Goal: Transaction & Acquisition: Purchase product/service

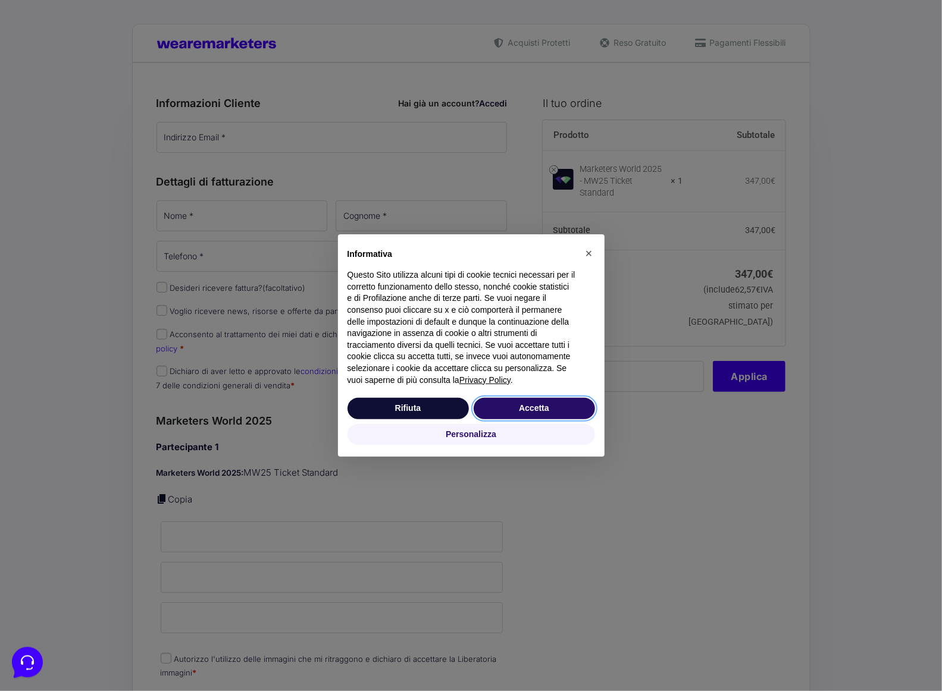
click at [532, 413] on button "Accetta" at bounding box center [534, 408] width 121 height 21
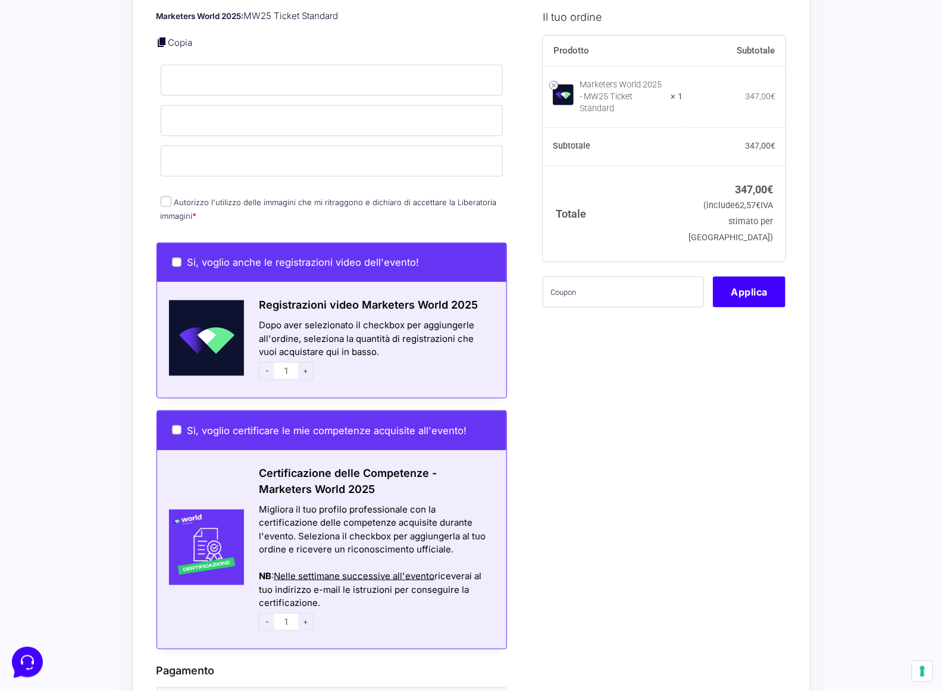
scroll to position [524, 0]
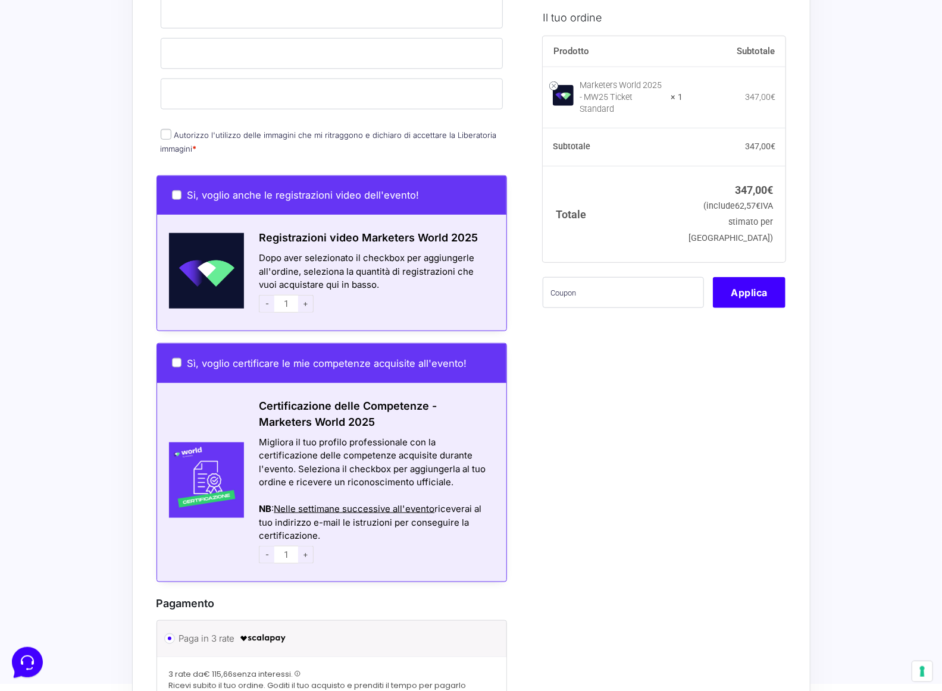
click at [306, 297] on span "+" at bounding box center [305, 304] width 15 height 18
click at [266, 295] on span "-" at bounding box center [266, 304] width 15 height 18
type input "1"
click at [171, 186] on div "Si, voglio anche le registrazioni video dell'evento!" at bounding box center [332, 195] width 350 height 39
drag, startPoint x: 167, startPoint y: 178, endPoint x: 171, endPoint y: 186, distance: 8.5
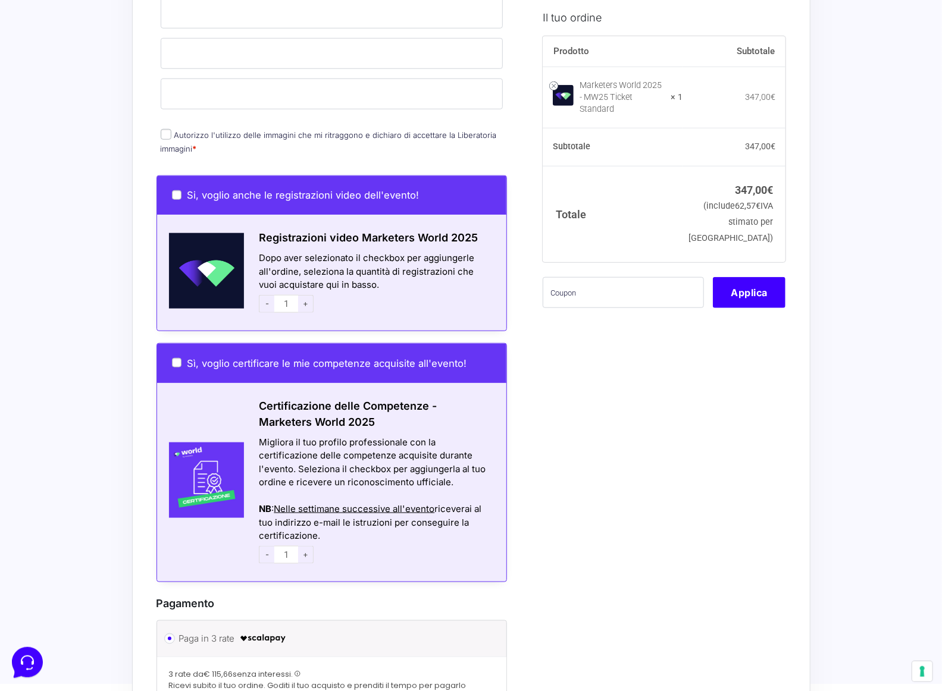
click at [167, 181] on div "Si, voglio anche le registrazioni video dell'evento!" at bounding box center [332, 195] width 350 height 39
click at [183, 189] on label "Si, voglio anche le registrazioni video dell'evento!" at bounding box center [295, 195] width 247 height 12
click at [181, 190] on input "Si, voglio anche le registrazioni video dell'evento!" at bounding box center [177, 195] width 10 height 10
checkbox input "true"
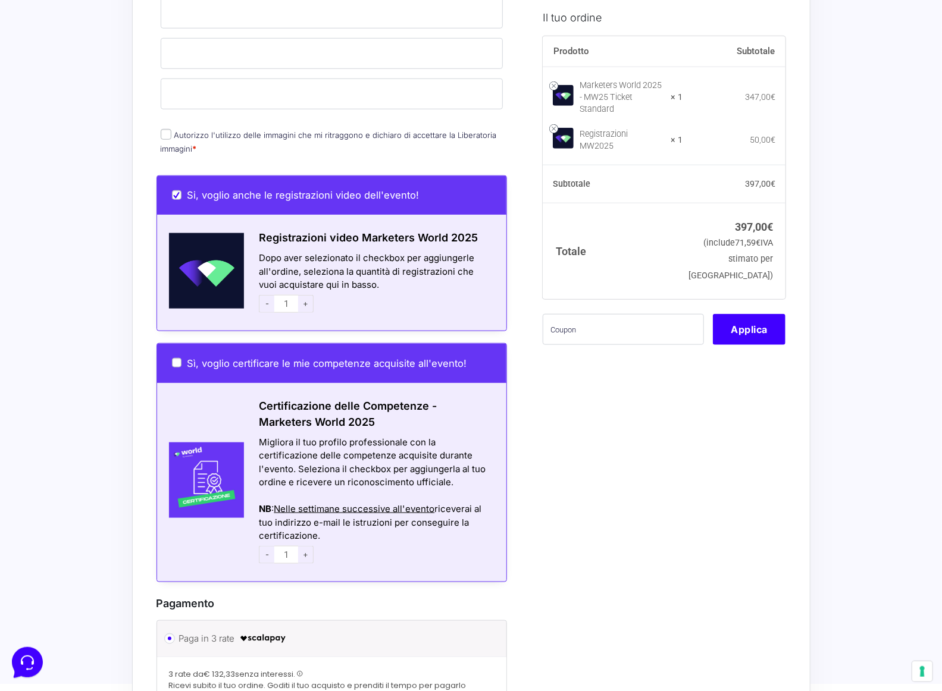
scroll to position [0, 0]
